Goal: Find contact information: Find contact information

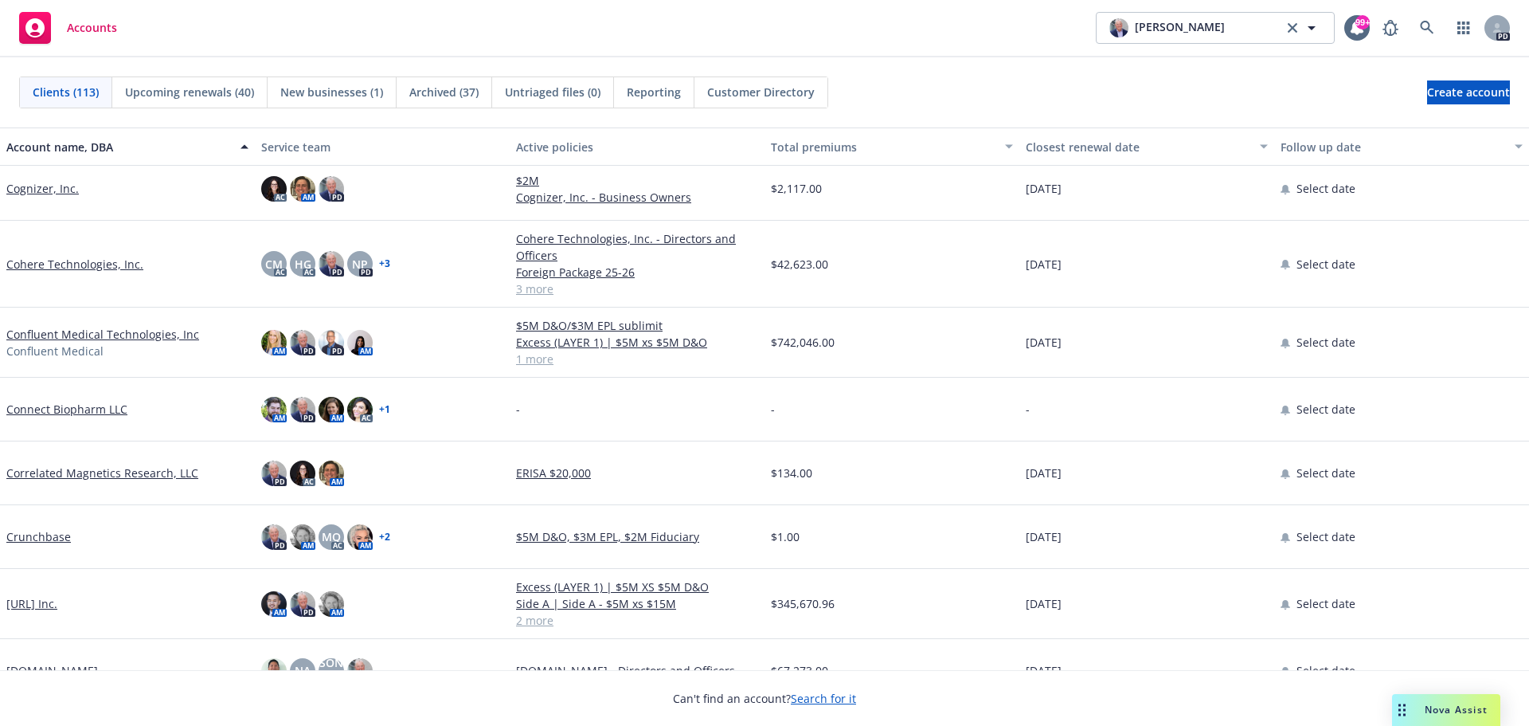
scroll to position [1673, 0]
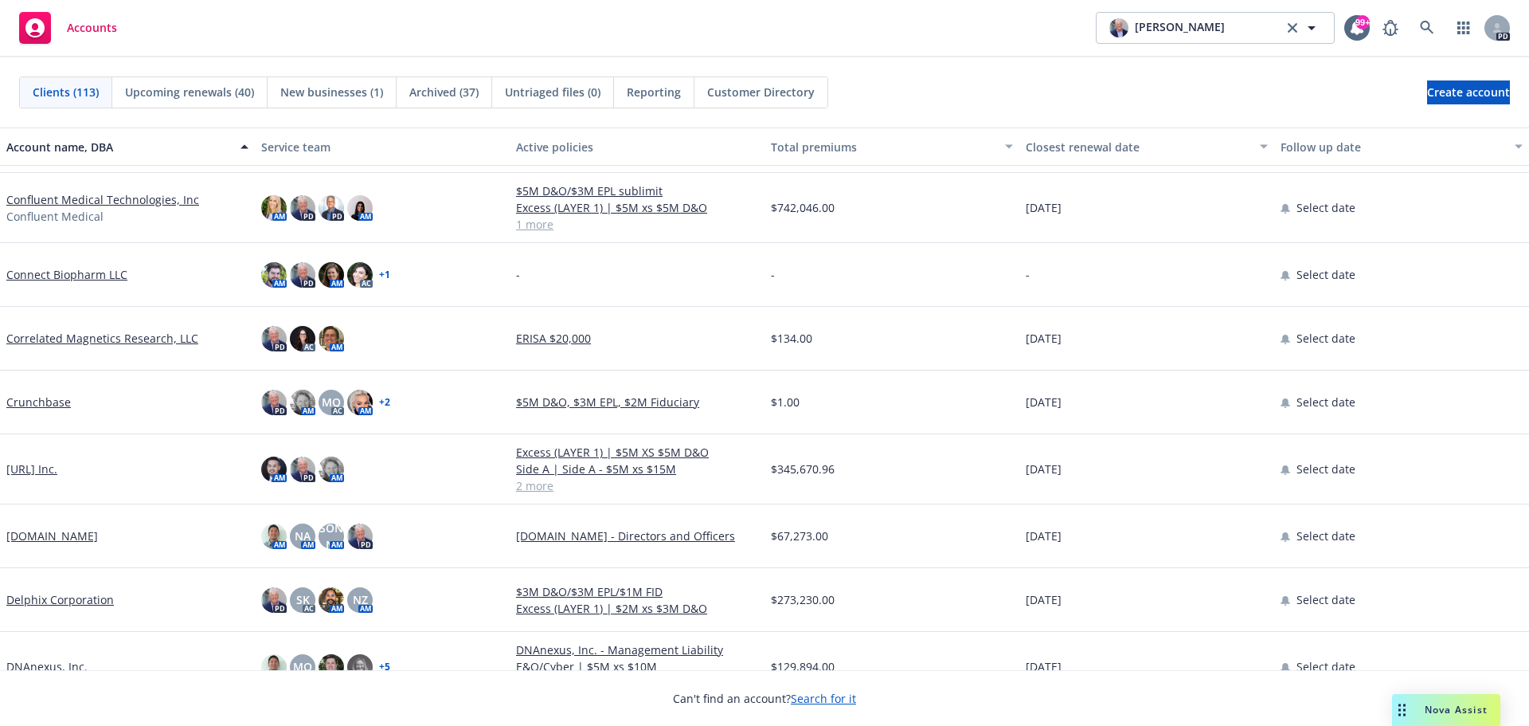
click at [49, 398] on link "Crunchbase" at bounding box center [38, 401] width 65 height 17
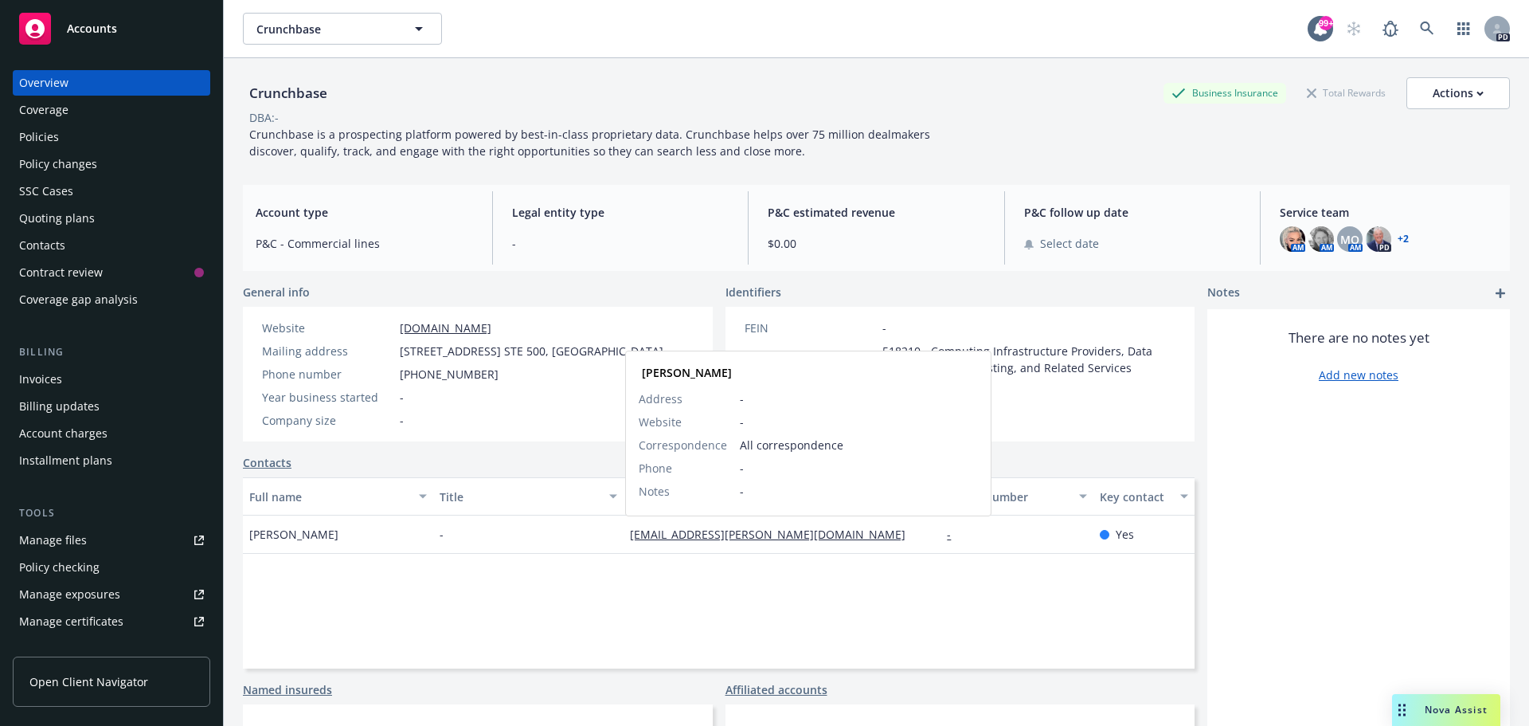
click at [797, 534] on link "[EMAIL_ADDRESS][PERSON_NAME][DOMAIN_NAME]" at bounding box center [774, 533] width 288 height 15
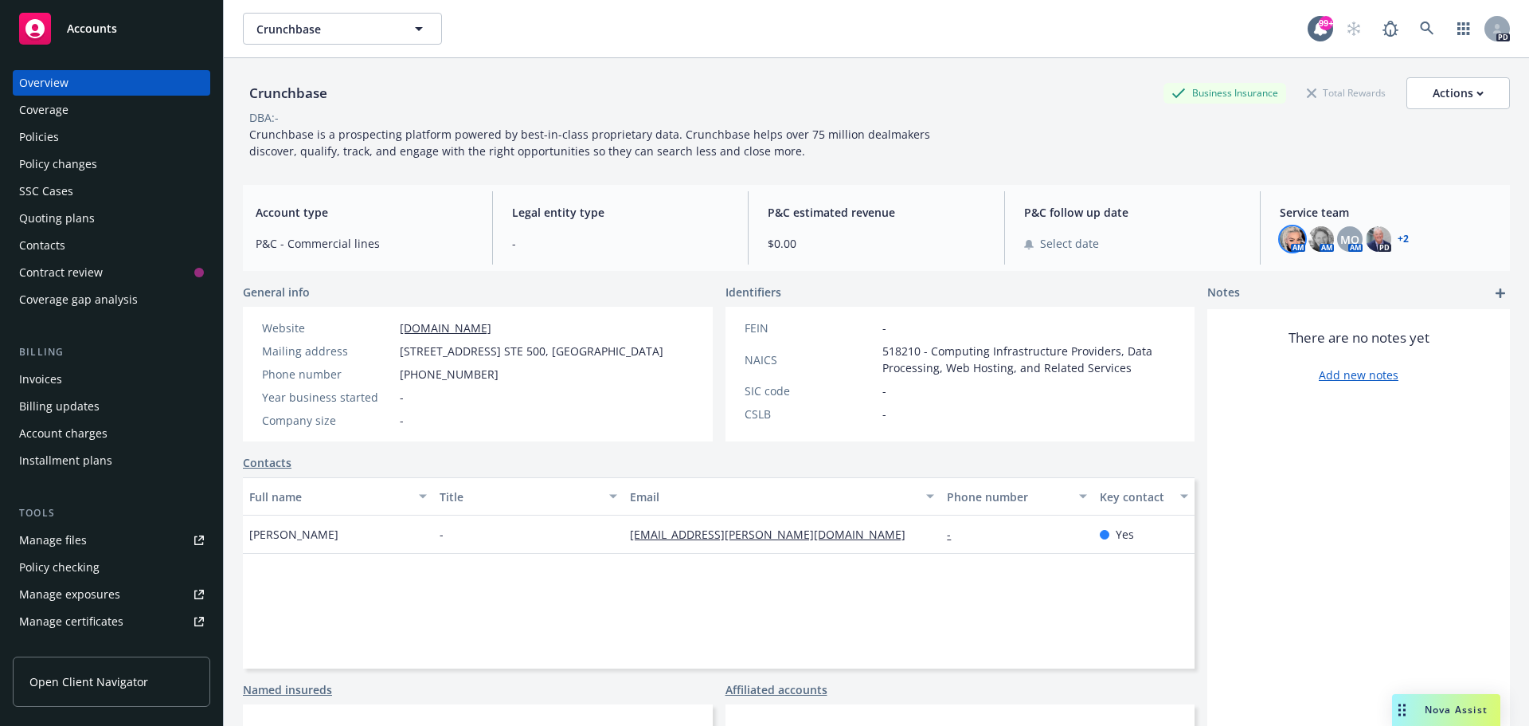
click at [1286, 238] on img at bounding box center [1292, 238] width 25 height 25
click at [1311, 238] on img at bounding box center [1321, 238] width 25 height 25
click at [1341, 239] on span "MQ" at bounding box center [1350, 239] width 19 height 17
click at [1286, 238] on img at bounding box center [1292, 238] width 25 height 25
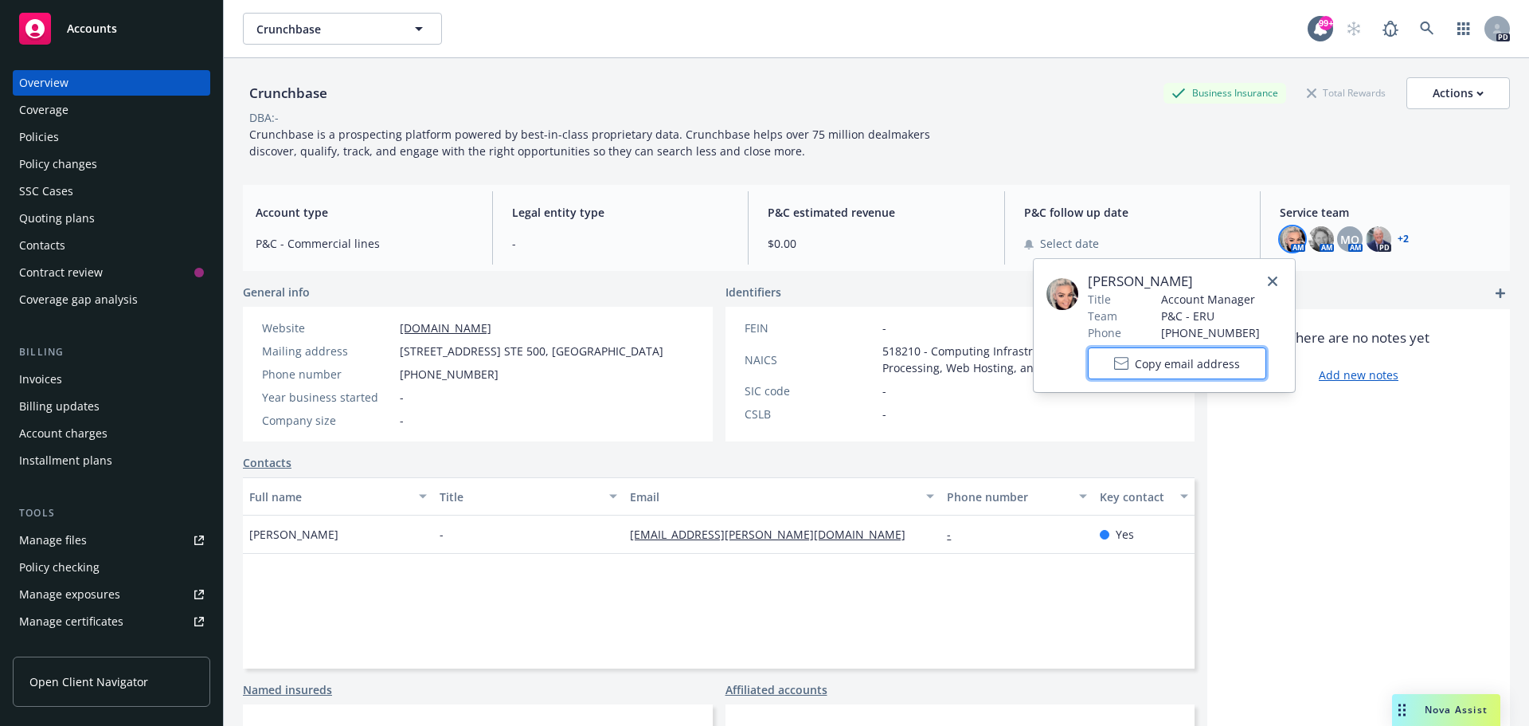
click at [1184, 364] on span "Copy email address" at bounding box center [1187, 363] width 105 height 17
